Goal: Find specific page/section: Find specific page/section

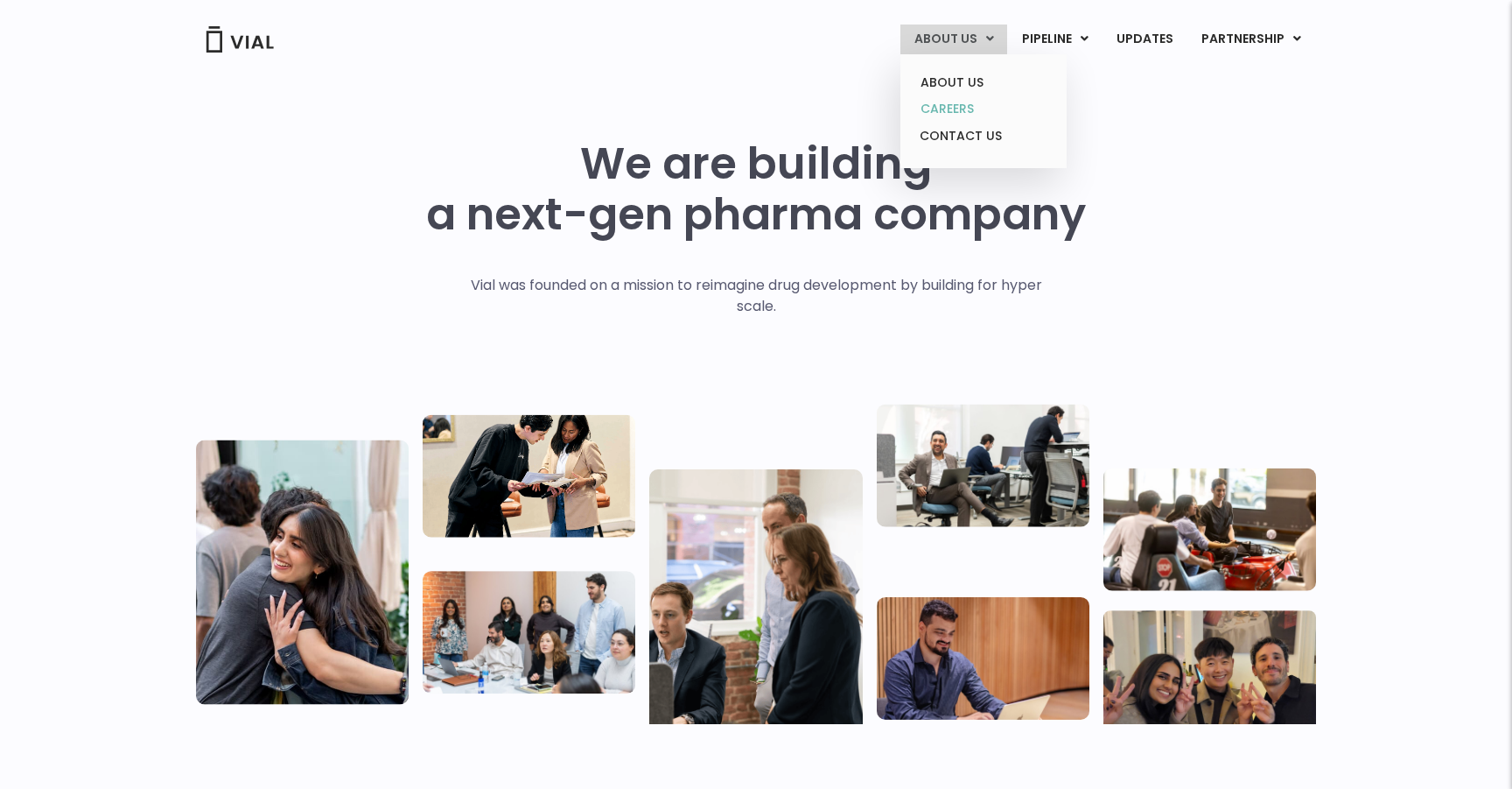
click at [954, 109] on link "CAREERS" at bounding box center [982, 108] width 153 height 28
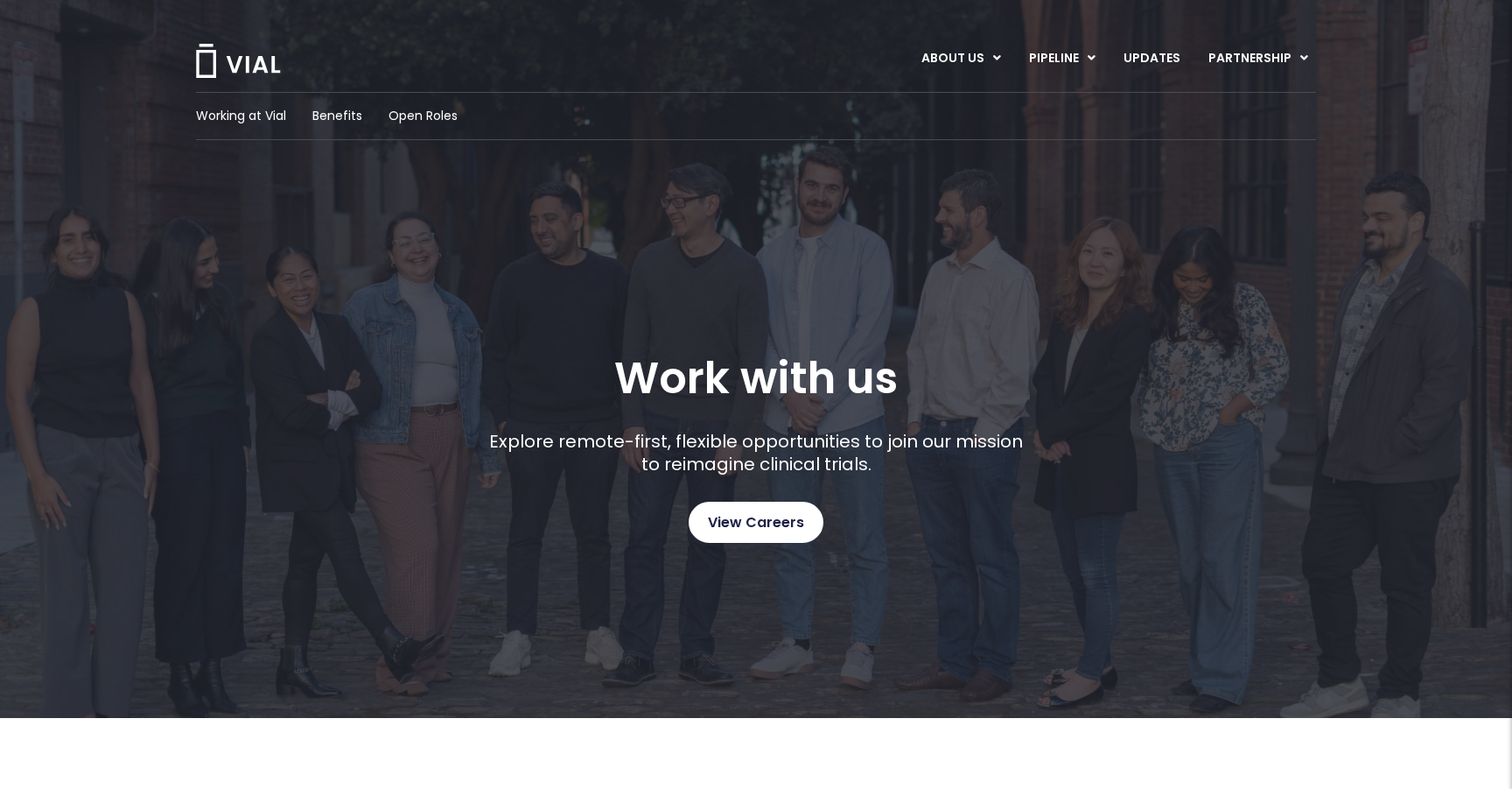
click at [723, 531] on span "View Careers" at bounding box center [756, 522] width 96 height 23
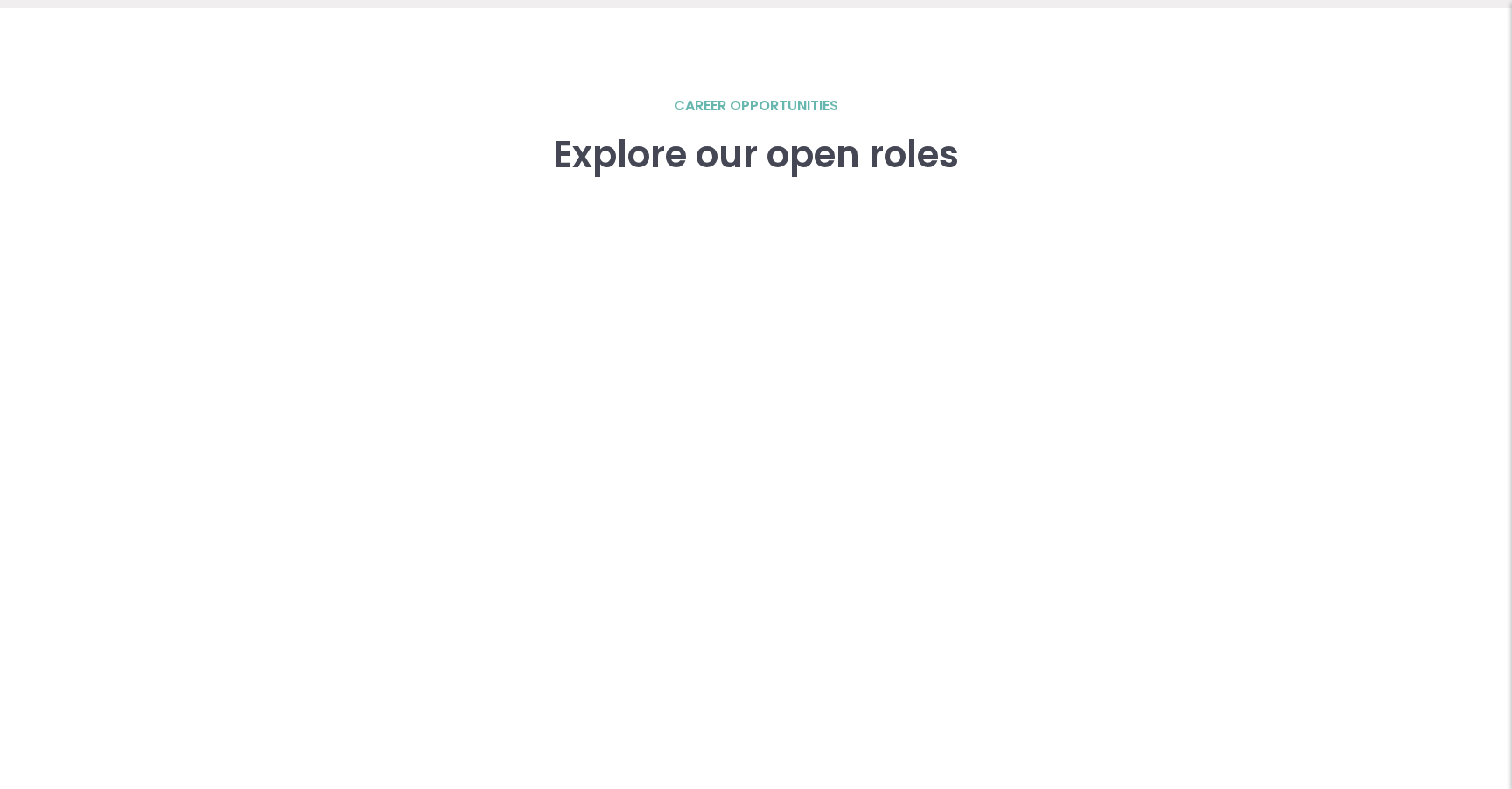
scroll to position [2422, 0]
